Goal: Find specific page/section: Find specific page/section

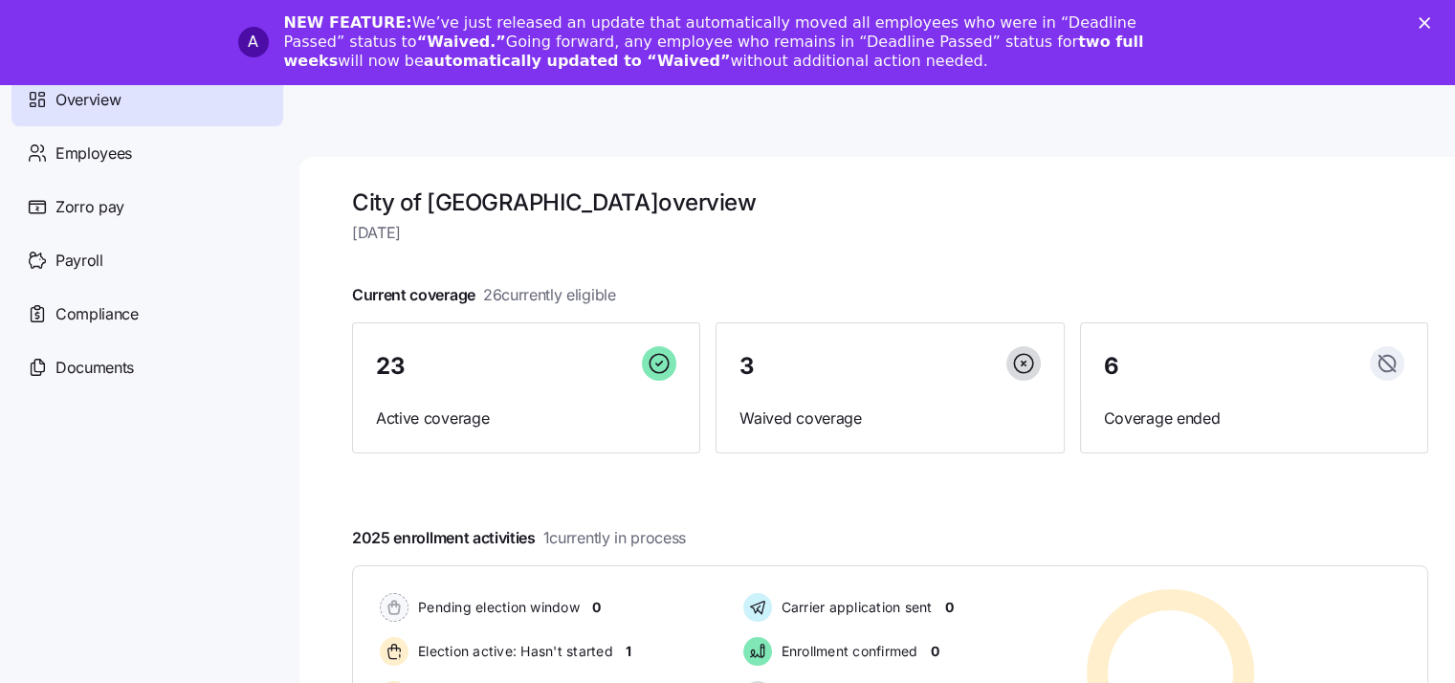
scroll to position [23, 0]
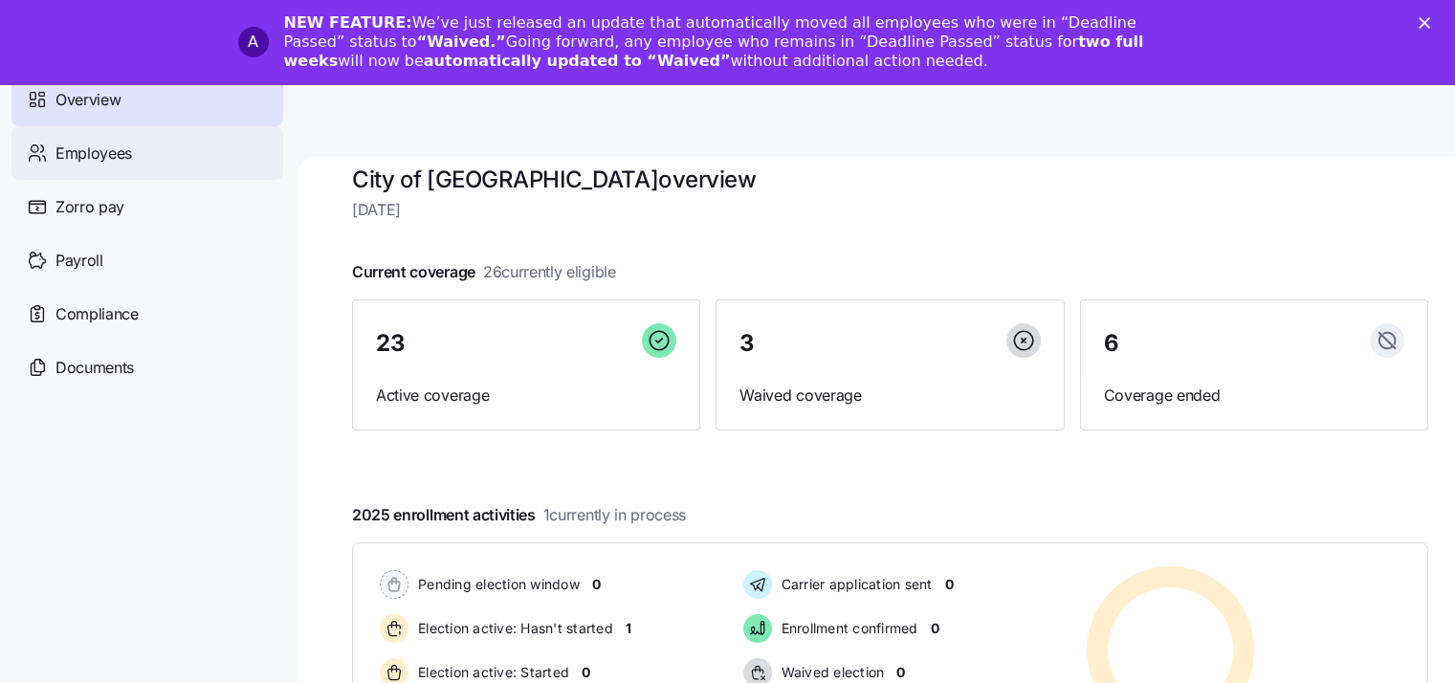
click at [77, 158] on span "Employees" at bounding box center [93, 154] width 77 height 24
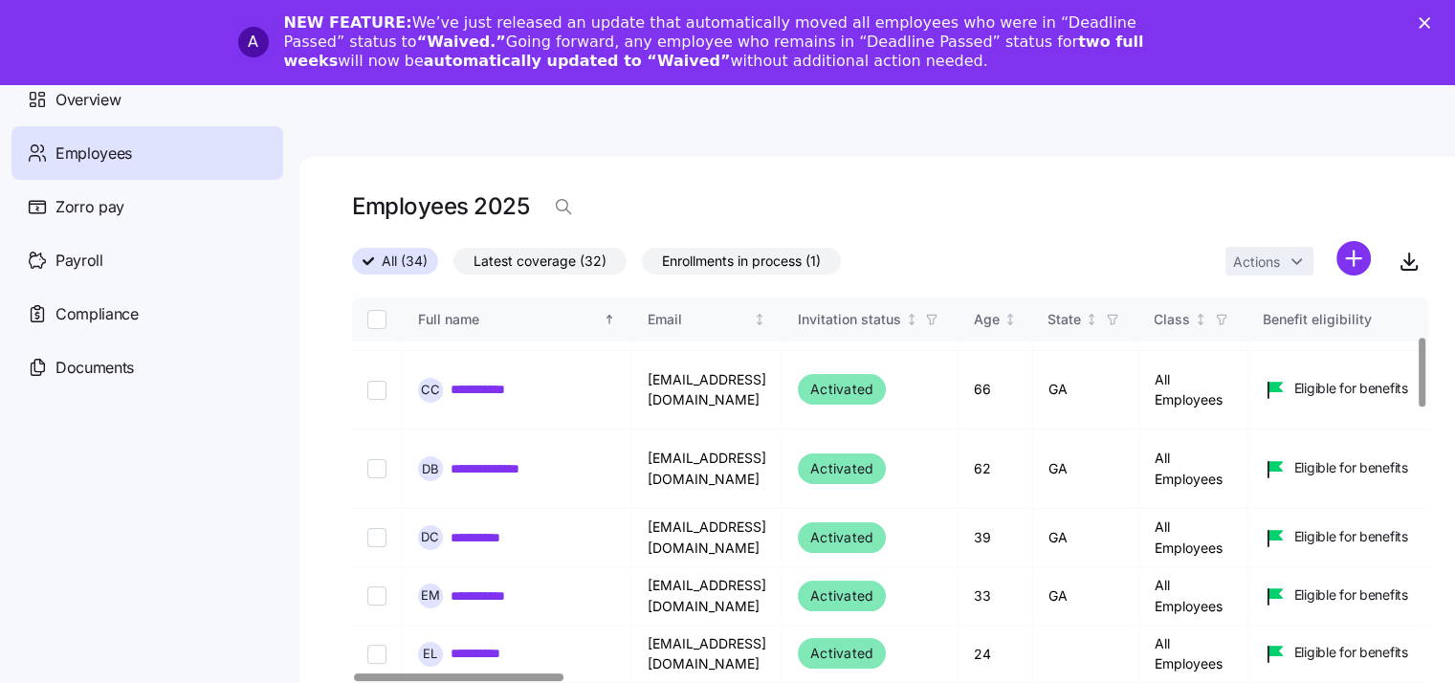
scroll to position [214, 0]
